Goal: Navigation & Orientation: Go to known website

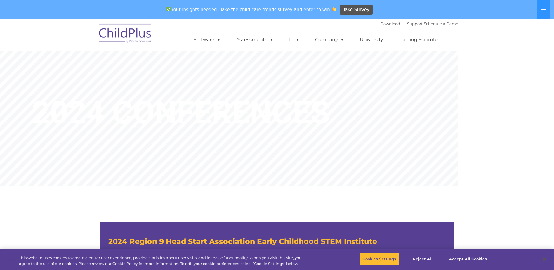
click at [115, 33] on img at bounding box center [125, 34] width 58 height 29
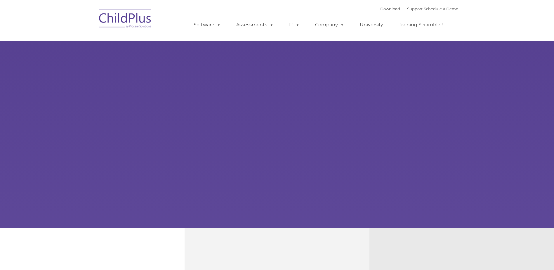
type input ""
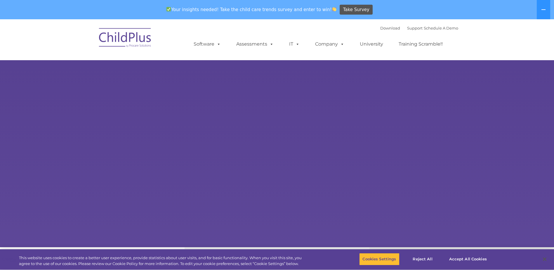
select select "MEDIUM"
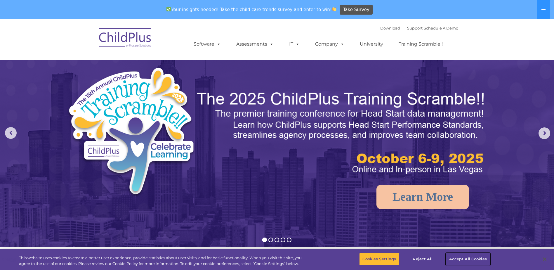
click at [475, 258] on button "Accept All Cookies" at bounding box center [468, 259] width 44 height 12
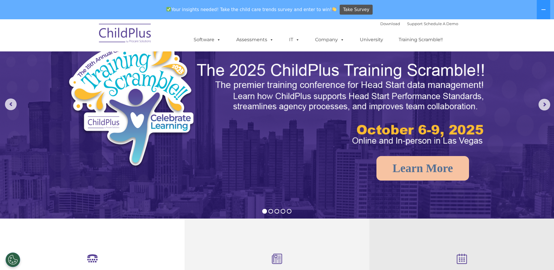
scroll to position [29, 0]
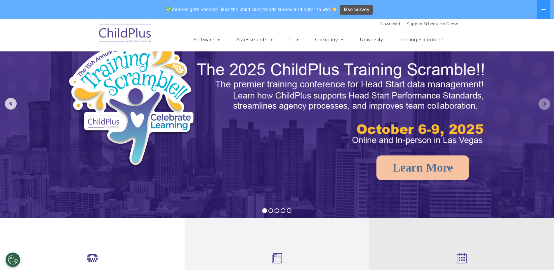
click at [545, 104] on rs-arrow at bounding box center [545, 104] width 12 height 12
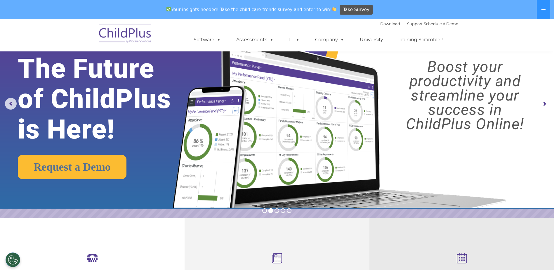
click at [545, 104] on rs-arrow at bounding box center [545, 104] width 12 height 12
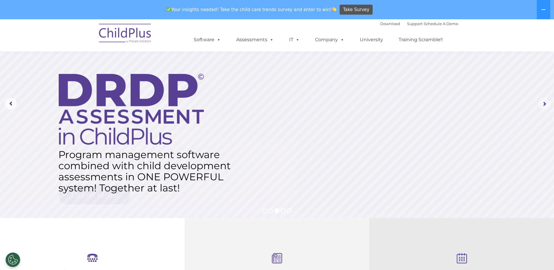
click at [545, 104] on rs-arrow at bounding box center [545, 104] width 12 height 12
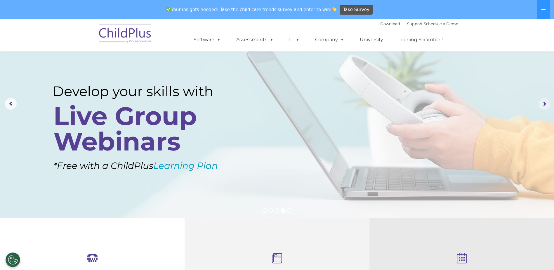
click at [545, 104] on rs-arrow at bounding box center [545, 104] width 12 height 12
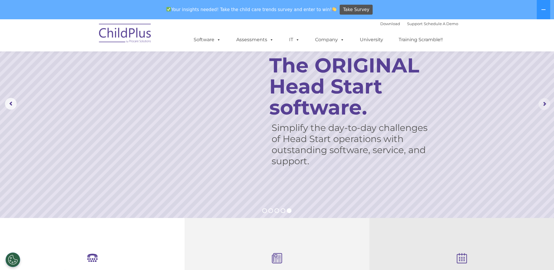
click at [545, 104] on rs-arrow at bounding box center [545, 104] width 12 height 12
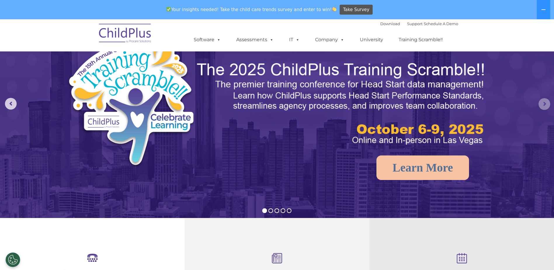
click at [545, 105] on rs-arrow at bounding box center [545, 104] width 12 height 12
